Goal: Task Accomplishment & Management: Manage account settings

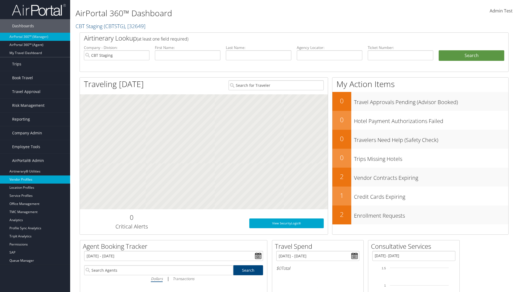
click at [35, 179] on link "Vendor Profiles" at bounding box center [35, 179] width 70 height 8
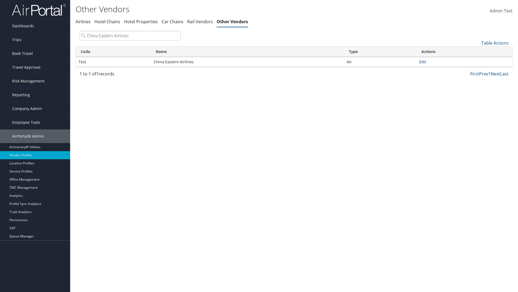
type input "China Eastern Airlines"
click at [423, 62] on link "Edit" at bounding box center [423, 61] width 7 height 5
select select "1"
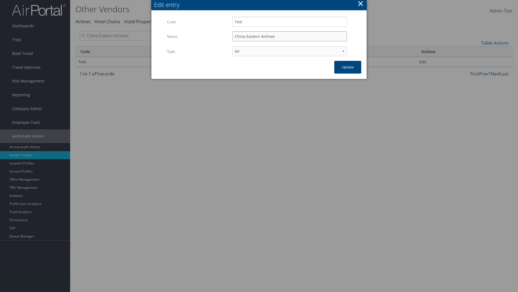
click at [290, 36] on input "China Eastern Airlines" at bounding box center [289, 36] width 115 height 10
type input "China Eastern Airlines"
click at [290, 22] on input "Test" at bounding box center [289, 22] width 115 height 10
type input "Test"
click at [348, 67] on button "Update" at bounding box center [348, 67] width 27 height 13
